Goal: Communication & Community: Answer question/provide support

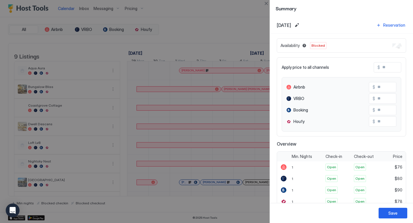
scroll to position [0, 319]
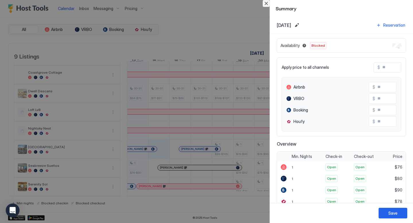
click at [266, 4] on button "Close" at bounding box center [266, 3] width 7 height 7
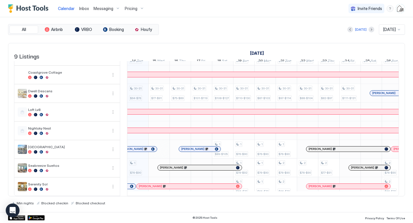
click at [130, 187] on div at bounding box center [131, 186] width 3 height 3
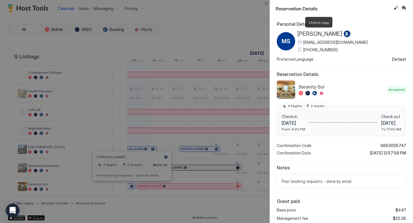
click at [319, 34] on span "[PERSON_NAME]" at bounding box center [320, 33] width 45 height 7
click at [264, 4] on button "Close" at bounding box center [266, 3] width 7 height 7
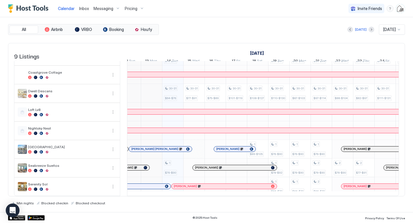
scroll to position [0, 285]
click at [144, 187] on div "[PERSON_NAME]" at bounding box center [125, 187] width 74 height 4
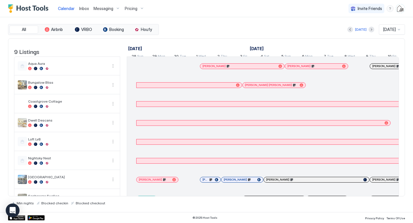
scroll to position [0, 319]
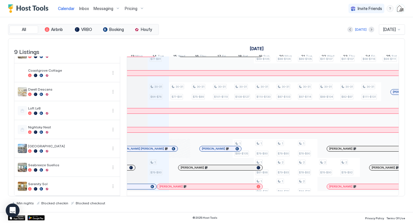
click at [219, 186] on div "[PERSON_NAME]" at bounding box center [207, 187] width 95 height 4
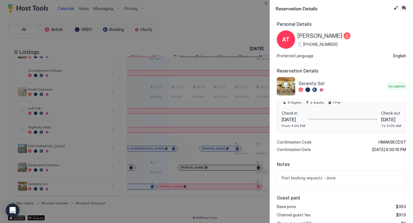
click at [404, 9] on button "Inbox" at bounding box center [404, 8] width 7 height 7
